Goal: Use online tool/utility: Use online tool/utility

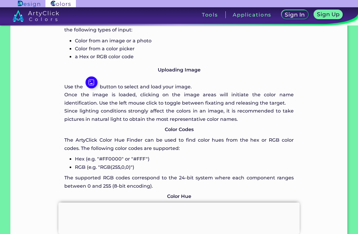
scroll to position [421, 0]
click at [93, 88] on img at bounding box center [91, 82] width 12 height 12
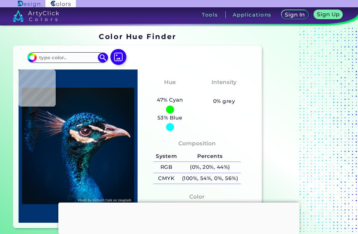
scroll to position [-1, 0]
click at [117, 58] on img at bounding box center [118, 57] width 16 height 16
click at [0, 0] on input "file" at bounding box center [0, 0] width 0 height 0
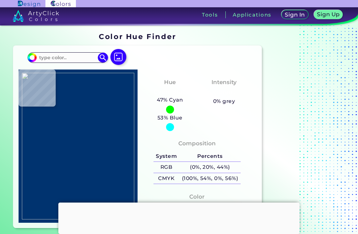
type input "#83cdcd"
type input "#83CDCD"
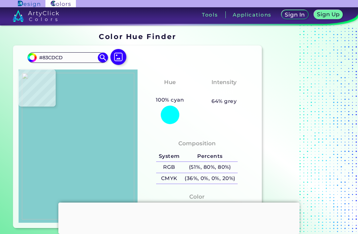
type input "#393f3b"
type input "#393F3B"
type input "#435d5b"
type input "#435D5B"
type input "#4d7776"
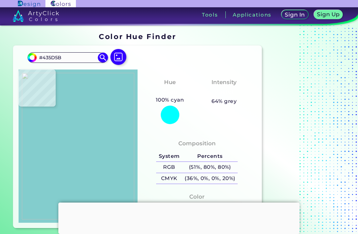
type input "#4D7776"
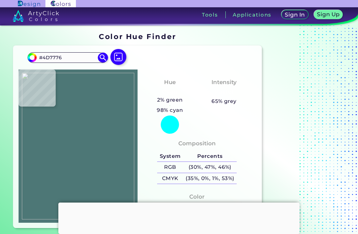
type input "#83cdcd"
type input "#83CDCD"
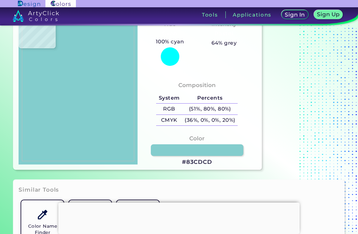
scroll to position [67, 0]
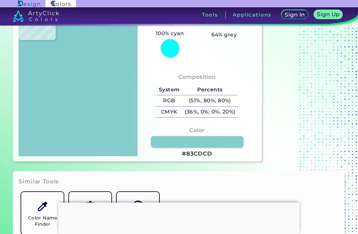
type input "#e8e8e8"
type input "#E8E8E8"
type input "#000000"
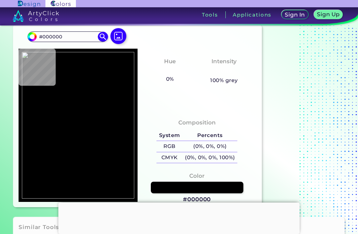
scroll to position [13, 0]
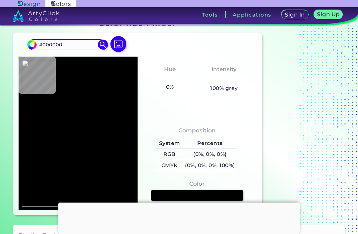
click at [119, 47] on img at bounding box center [118, 44] width 16 height 16
click at [0, 0] on input "file" at bounding box center [0, 0] width 0 height 0
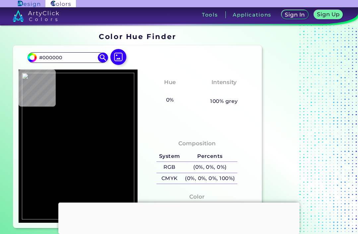
scroll to position [-1, 0]
type input "#7c3233"
type input "#7C3233"
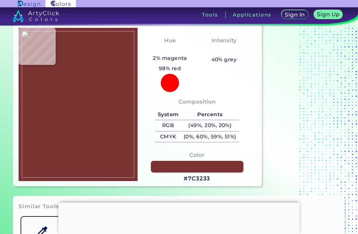
scroll to position [42, 0]
